Goal: Information Seeking & Learning: Learn about a topic

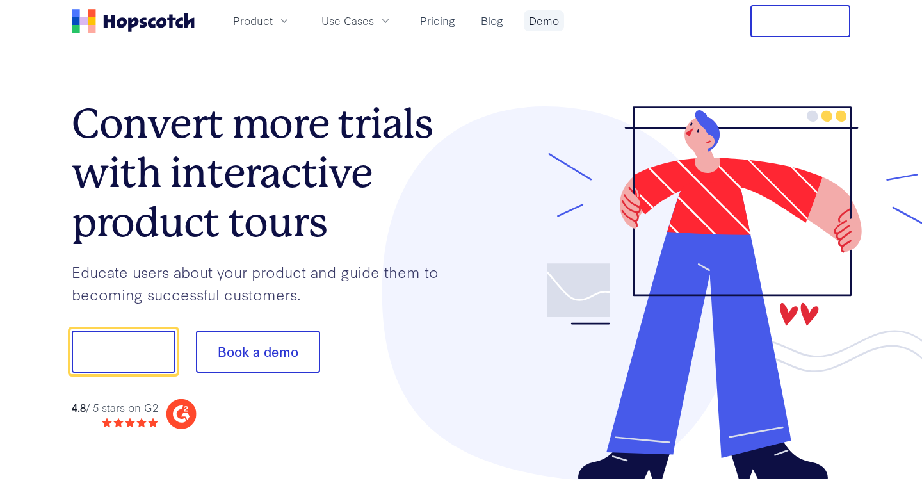
click at [540, 26] on link "Demo" at bounding box center [544, 20] width 40 height 21
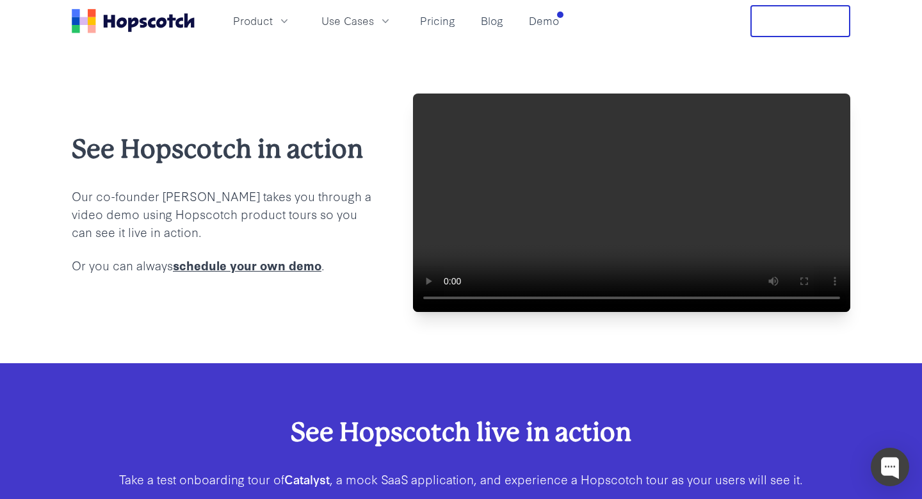
click at [380, 312] on div "See Hopscotch in action Our co-founder [PERSON_NAME] takes you through a video …" at bounding box center [461, 202] width 779 height 218
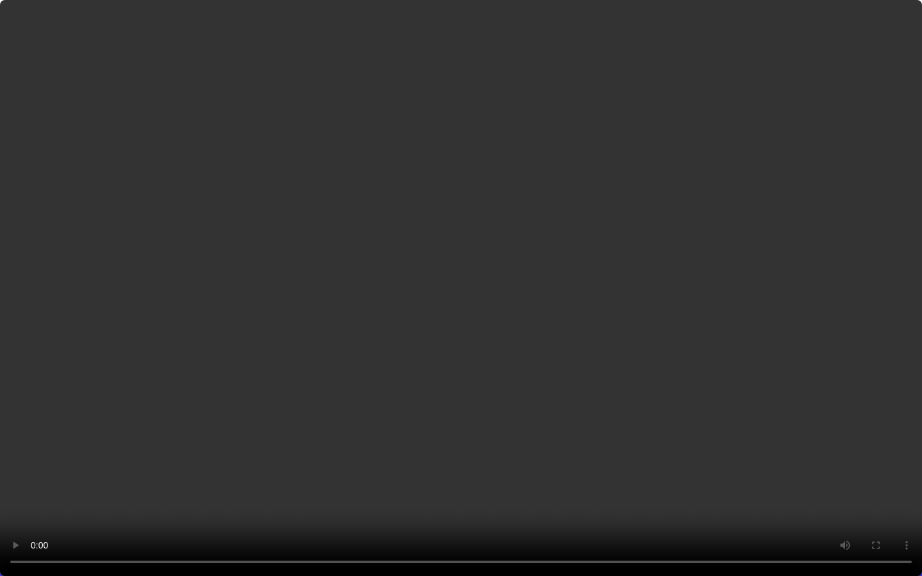
click at [473, 456] on video at bounding box center [461, 288] width 922 height 576
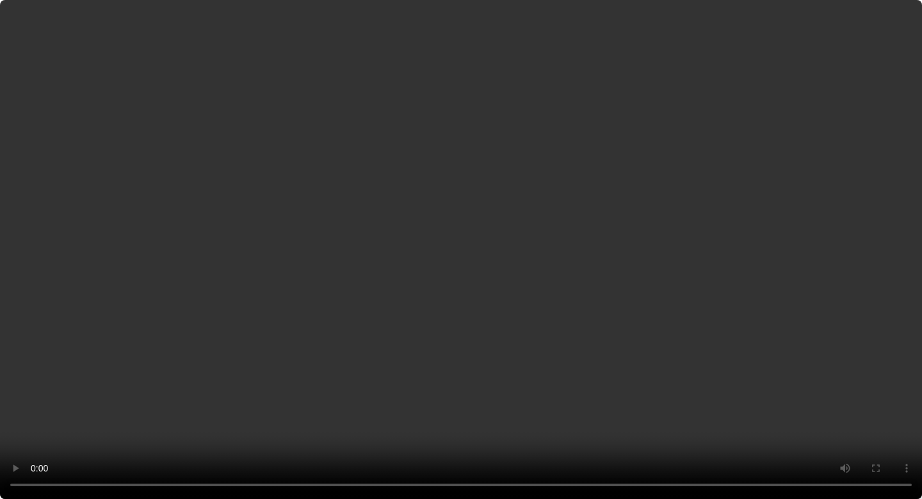
scroll to position [494, 0]
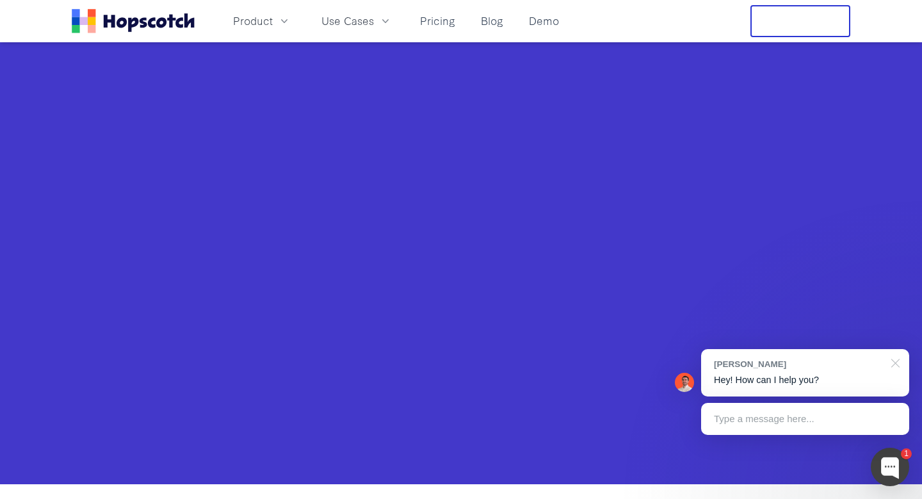
click at [898, 361] on div at bounding box center [893, 362] width 32 height 26
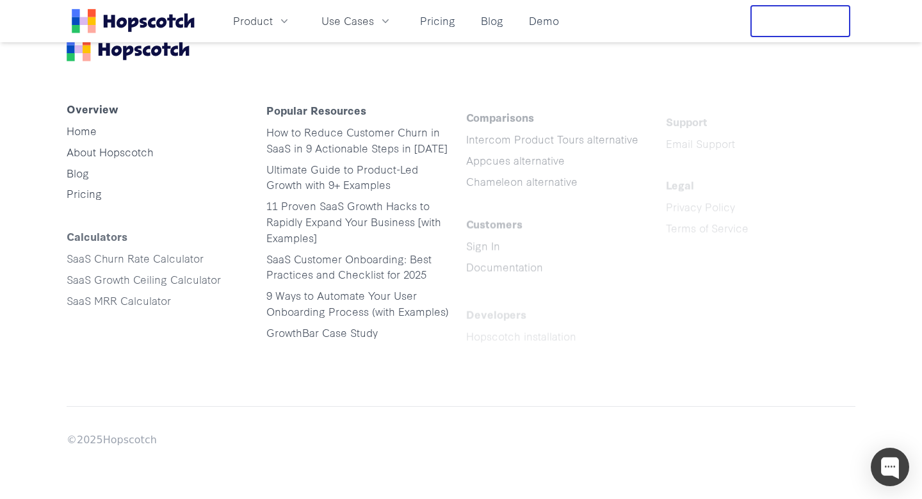
scroll to position [2090, 0]
